Goal: Find contact information: Find contact information

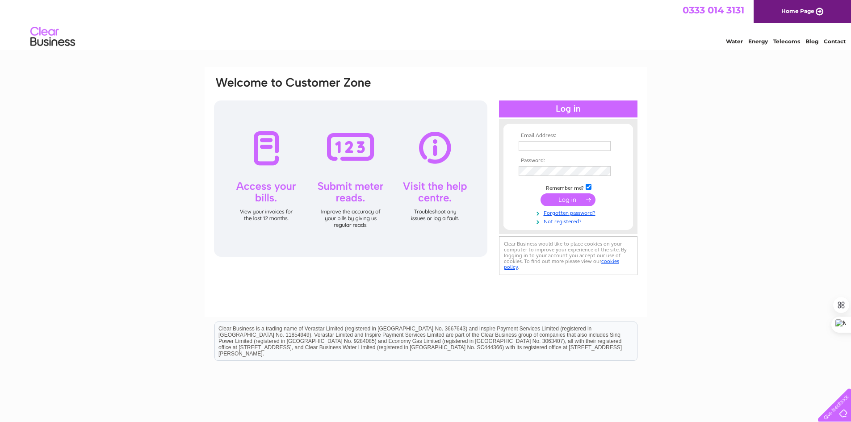
type input "[EMAIL_ADDRESS][DOMAIN_NAME]"
click at [436, 151] on div at bounding box center [350, 179] width 273 height 156
click at [430, 218] on div at bounding box center [350, 179] width 273 height 156
click at [568, 195] on input "submit" at bounding box center [568, 200] width 55 height 13
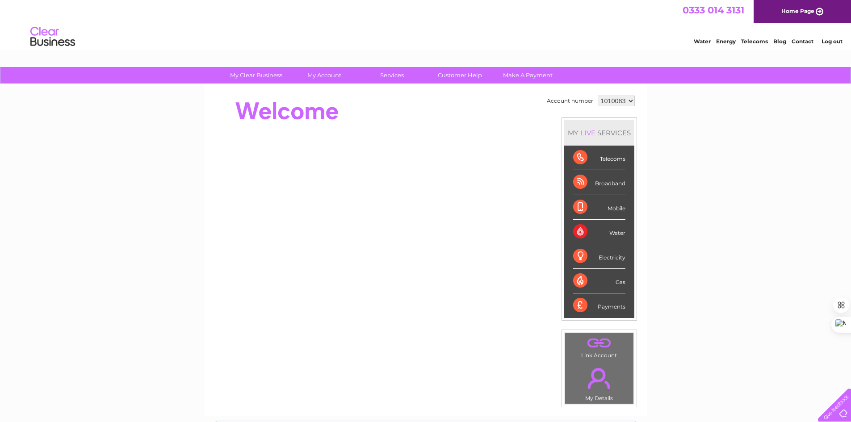
click at [612, 159] on div "Telecoms" at bounding box center [599, 158] width 52 height 25
click at [577, 159] on div "Telecoms" at bounding box center [599, 158] width 52 height 25
click at [808, 42] on link "Contact" at bounding box center [803, 41] width 22 height 7
